Goal: Browse casually

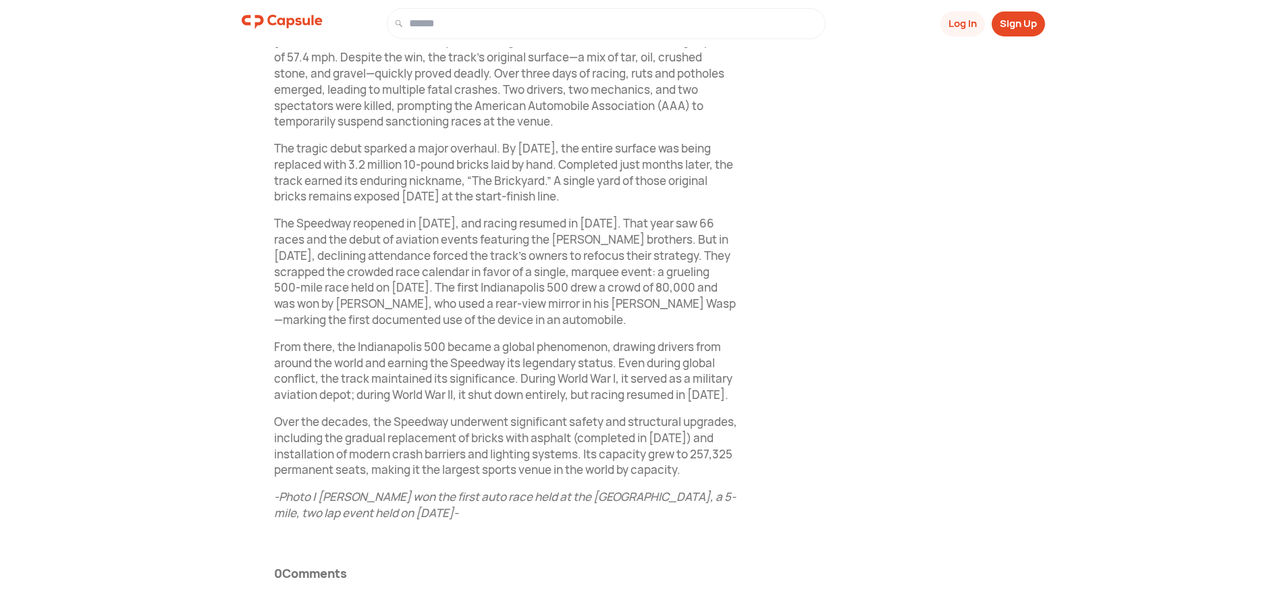
scroll to position [748, 0]
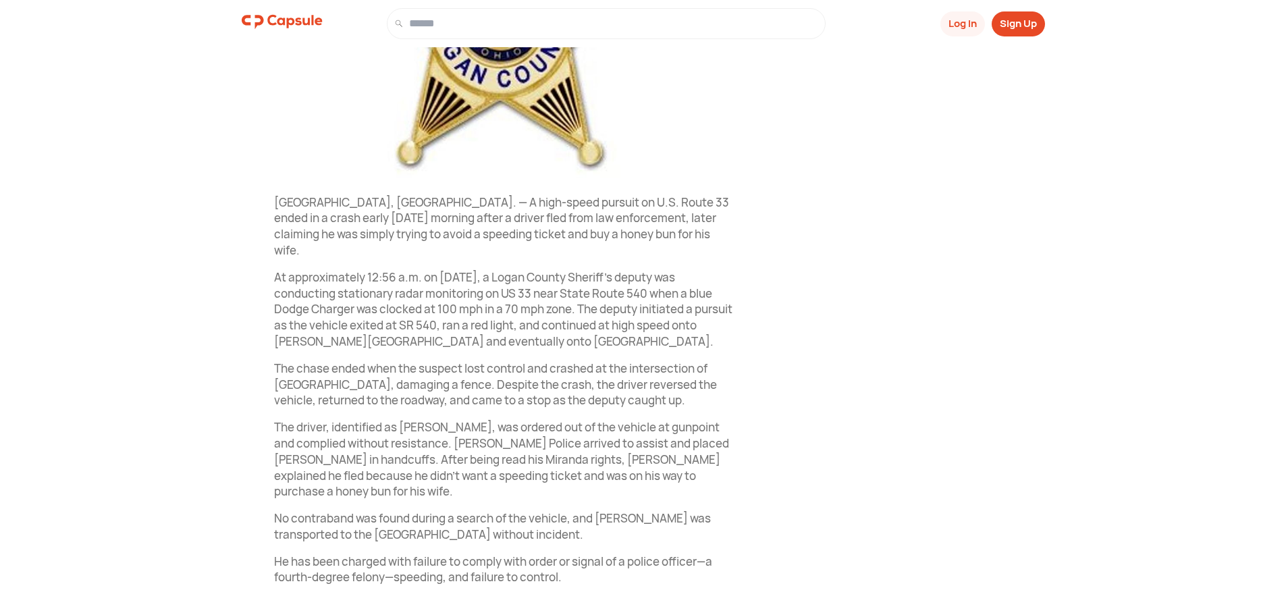
scroll to position [469, 0]
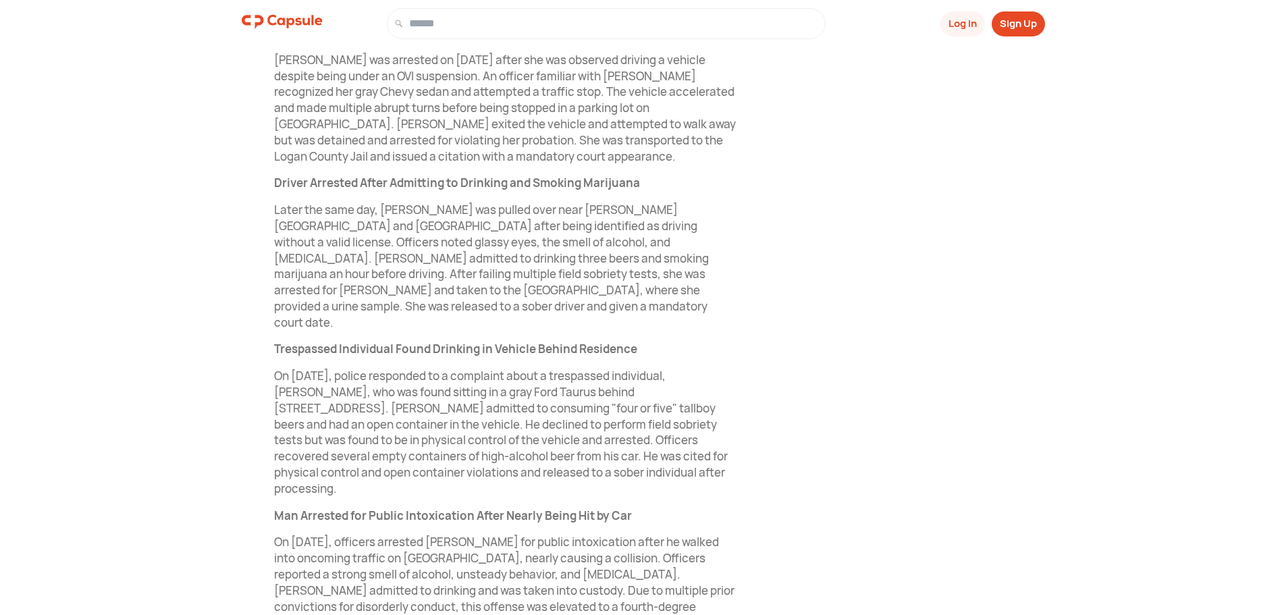
scroll to position [657, 0]
